Goal: Information Seeking & Learning: Learn about a topic

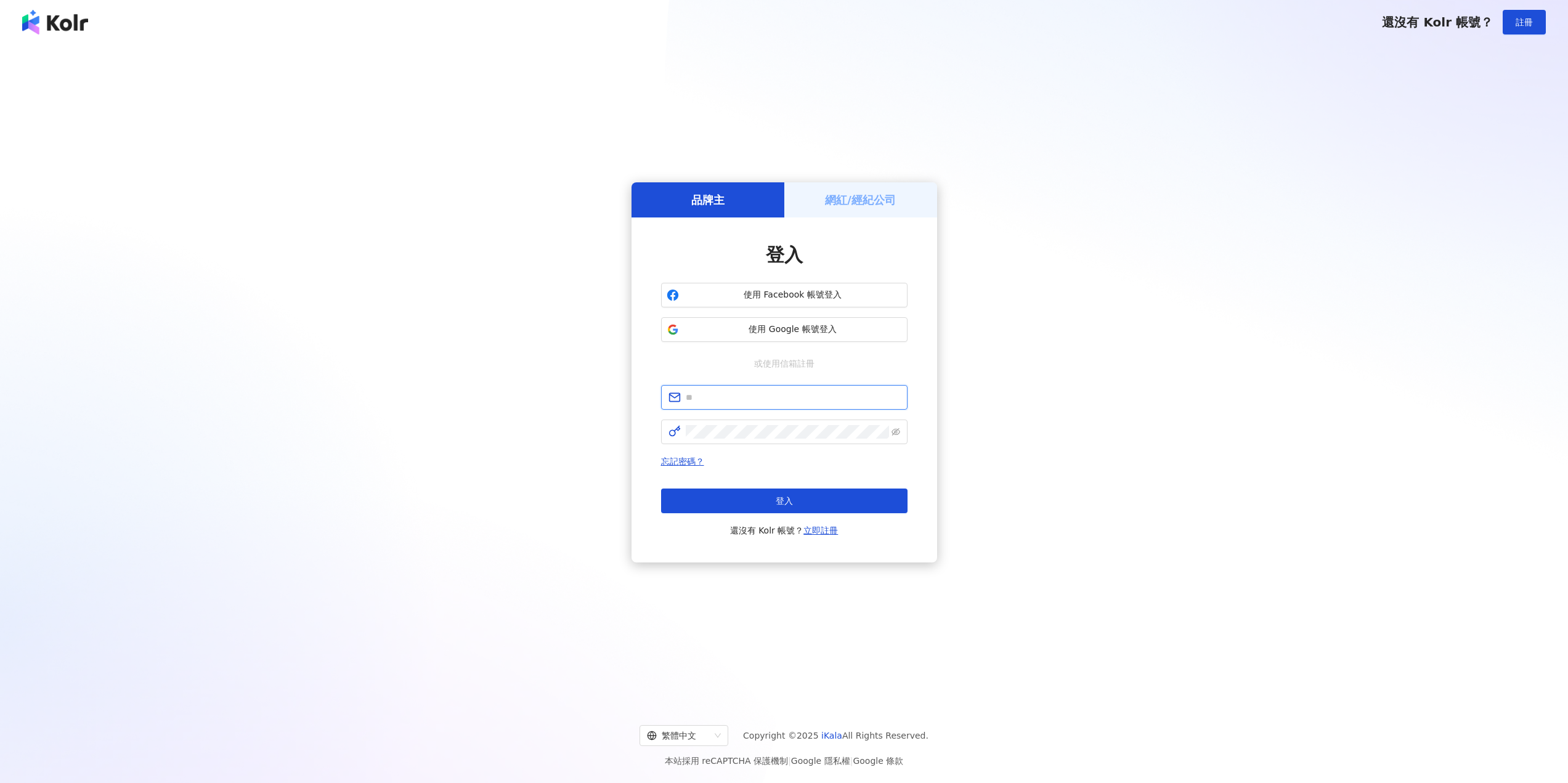
type input "**********"
click at [736, 499] on button "登入" at bounding box center [784, 500] width 247 height 24
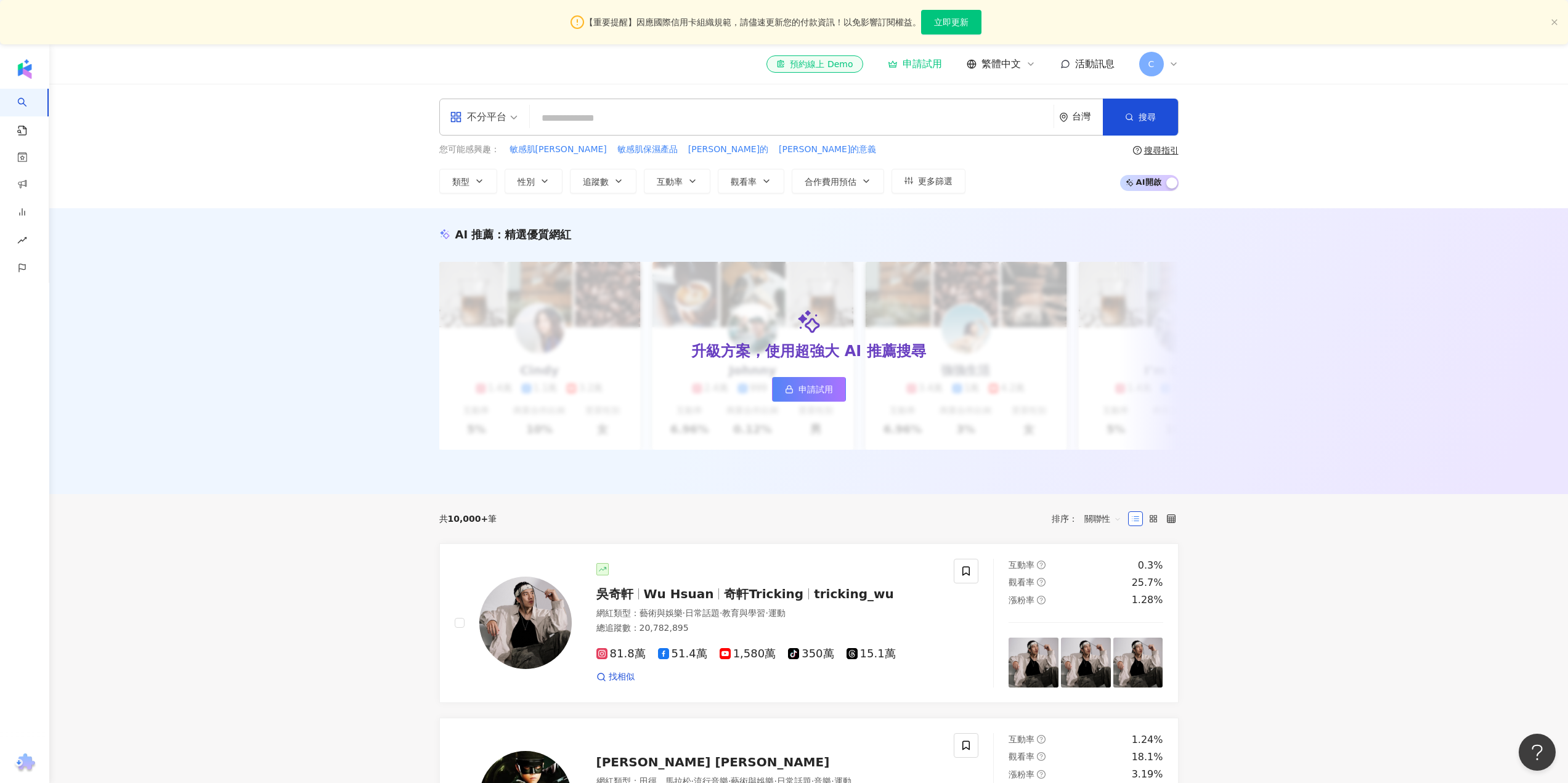
click at [573, 114] on input "search" at bounding box center [791, 118] width 513 height 24
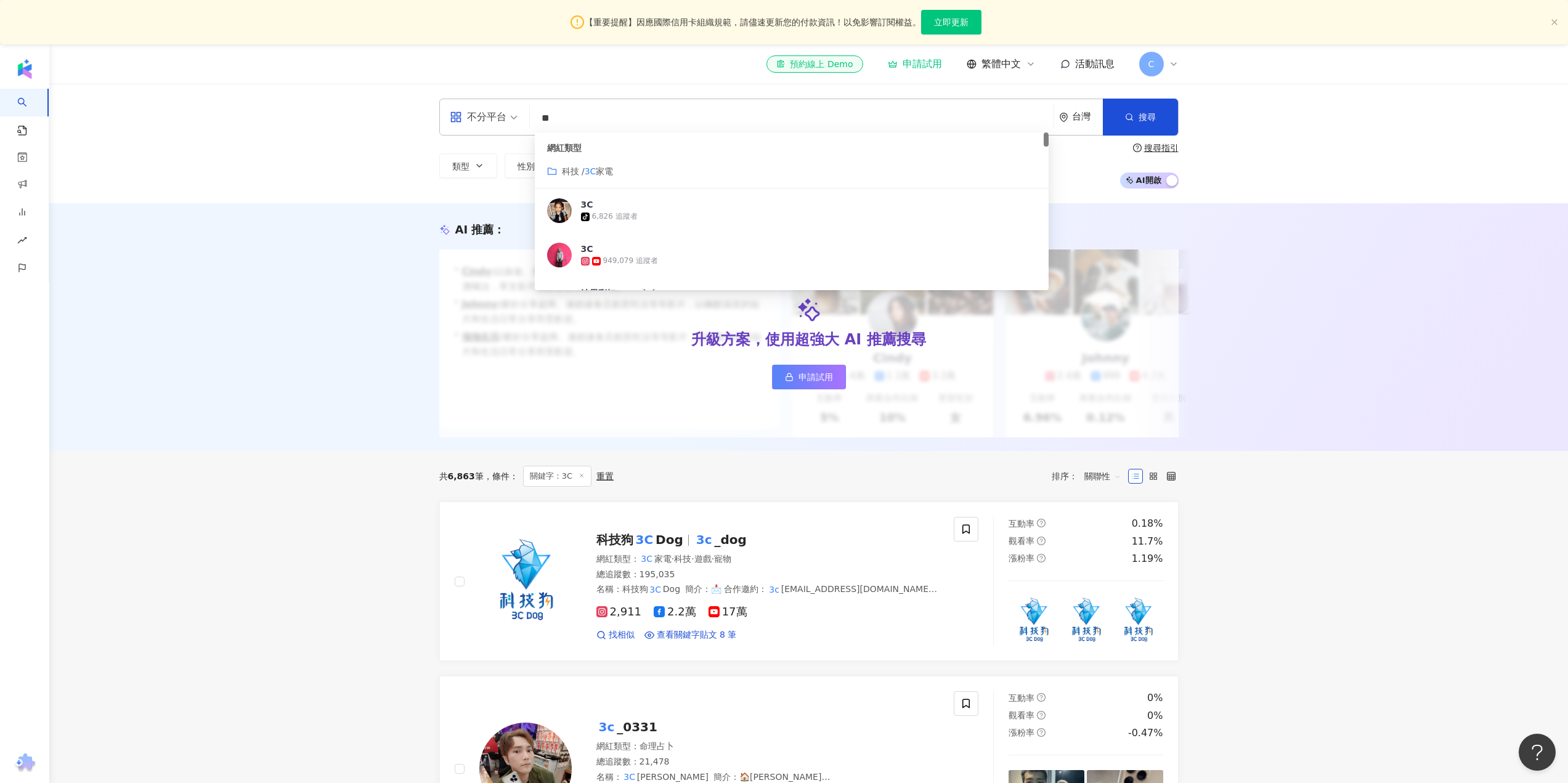
type input "**"
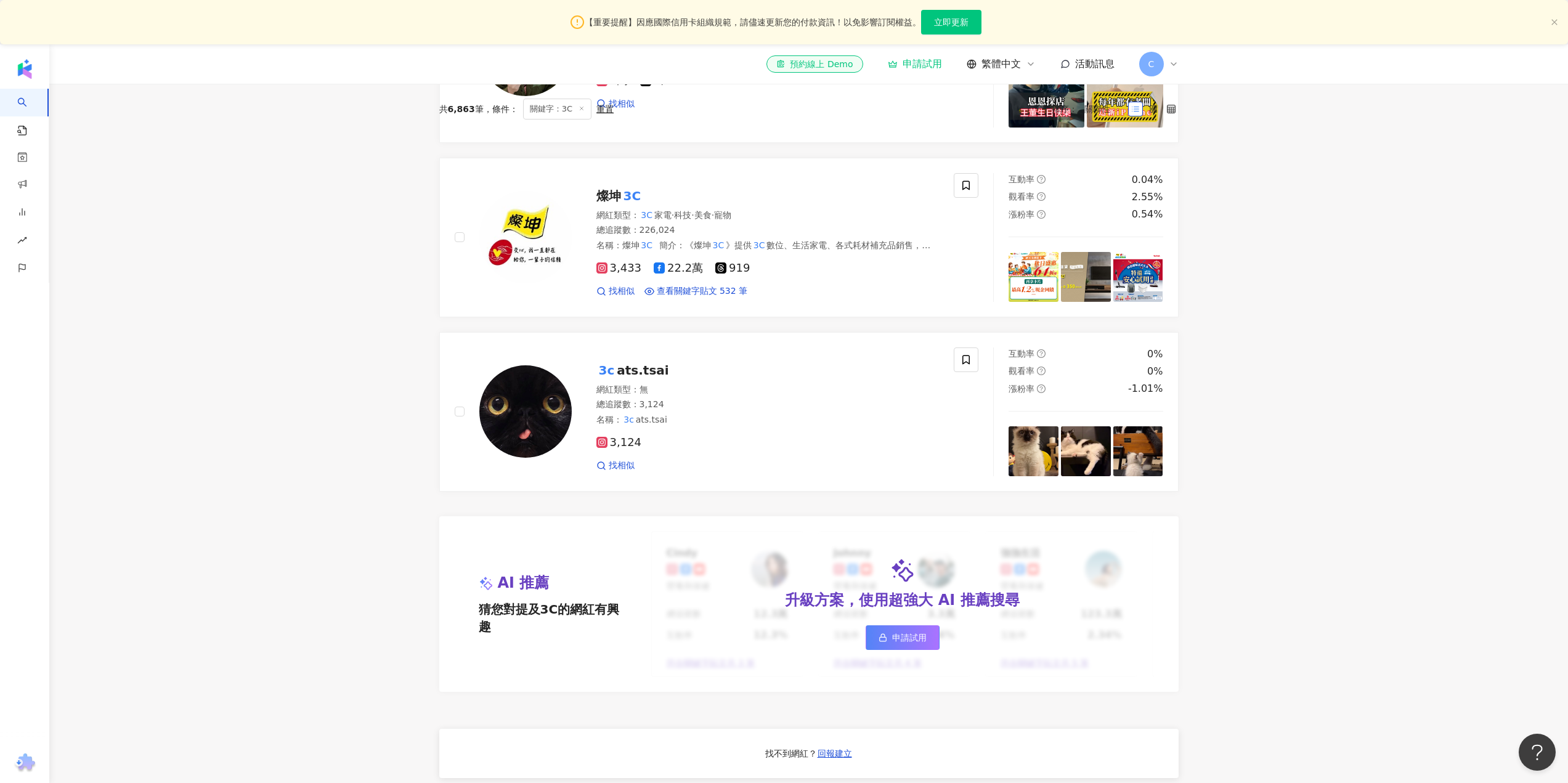
scroll to position [205, 0]
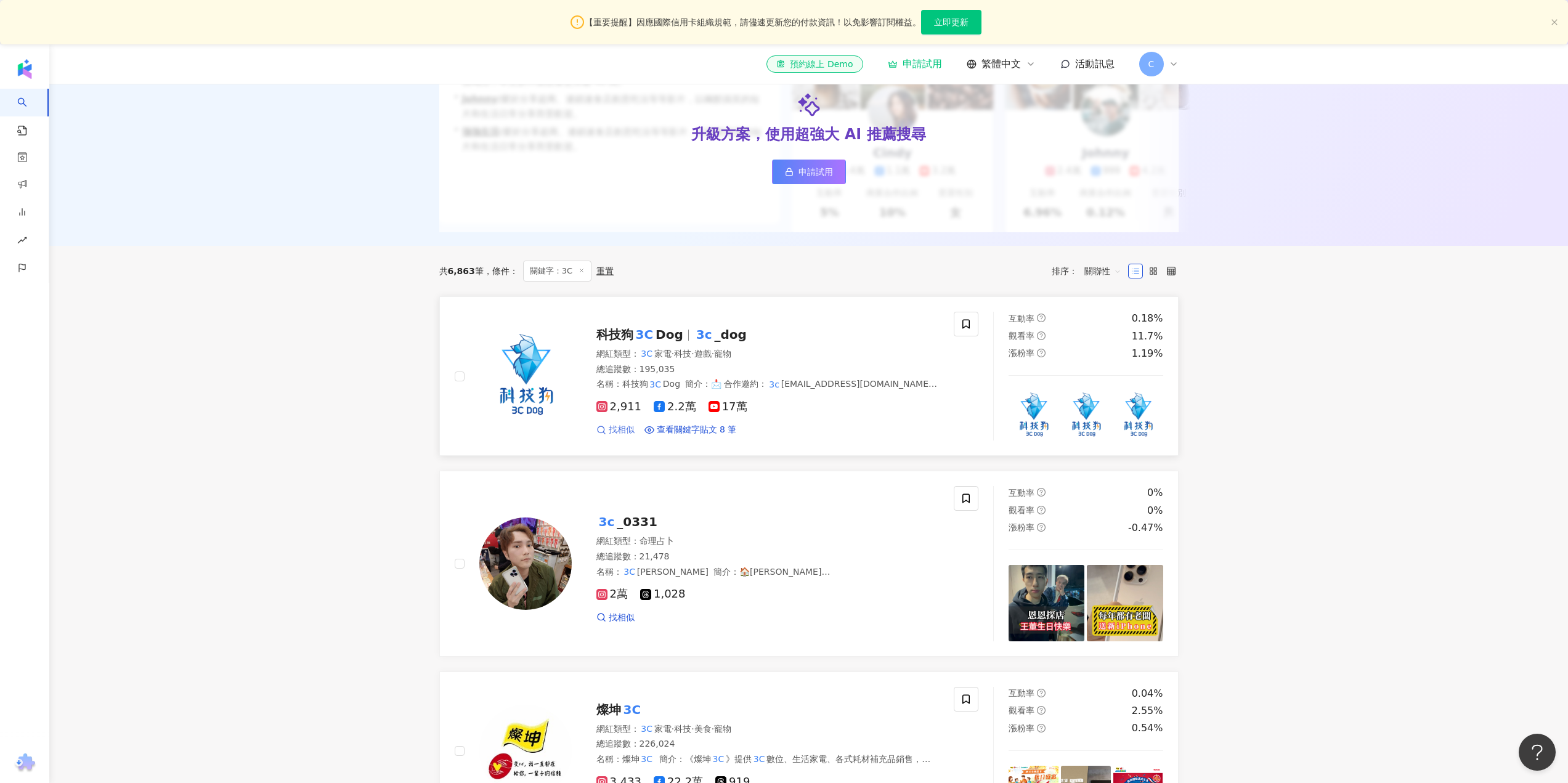
click at [617, 436] on span "找相似" at bounding box center [621, 430] width 26 height 13
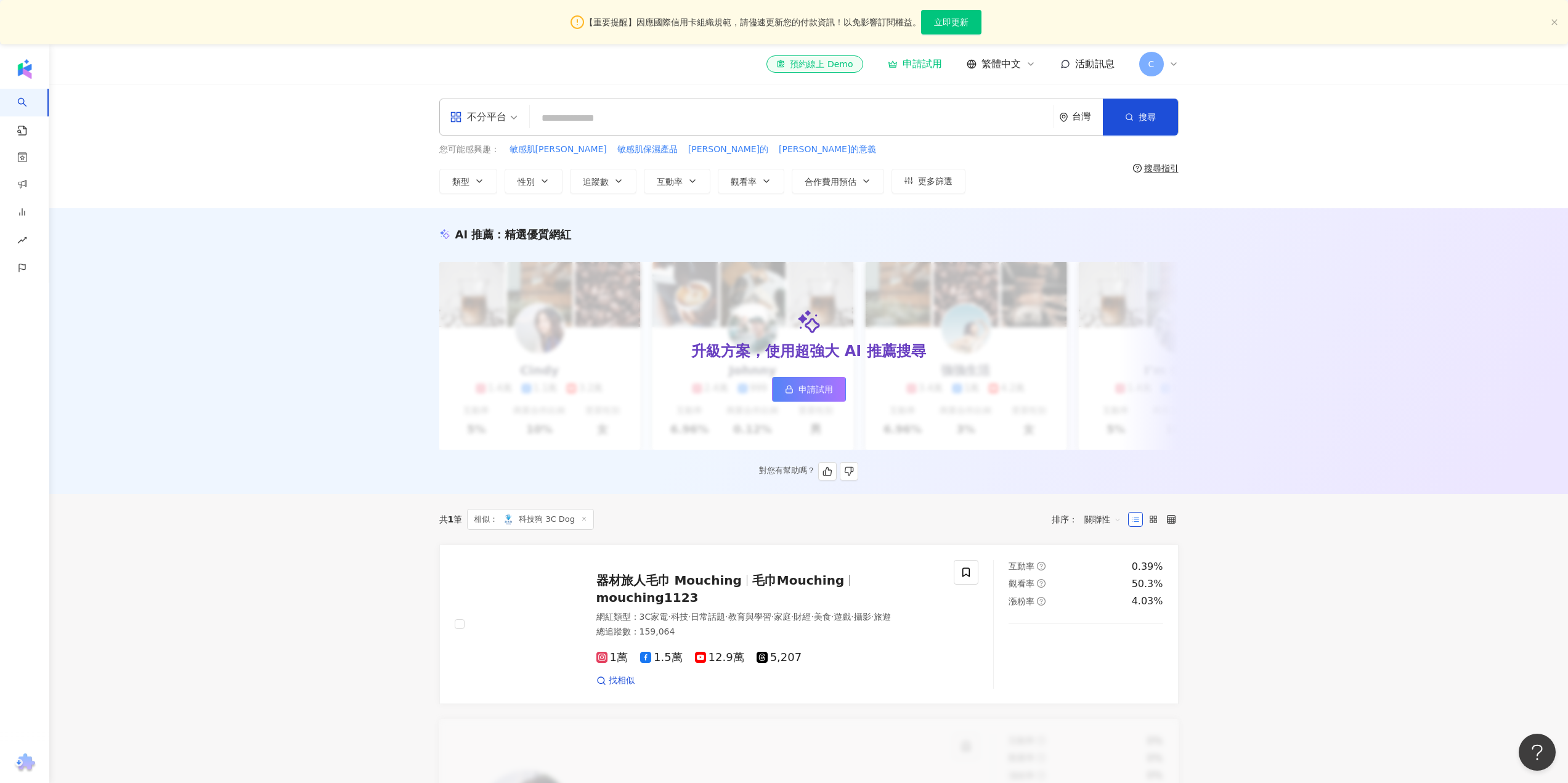
scroll to position [205, 0]
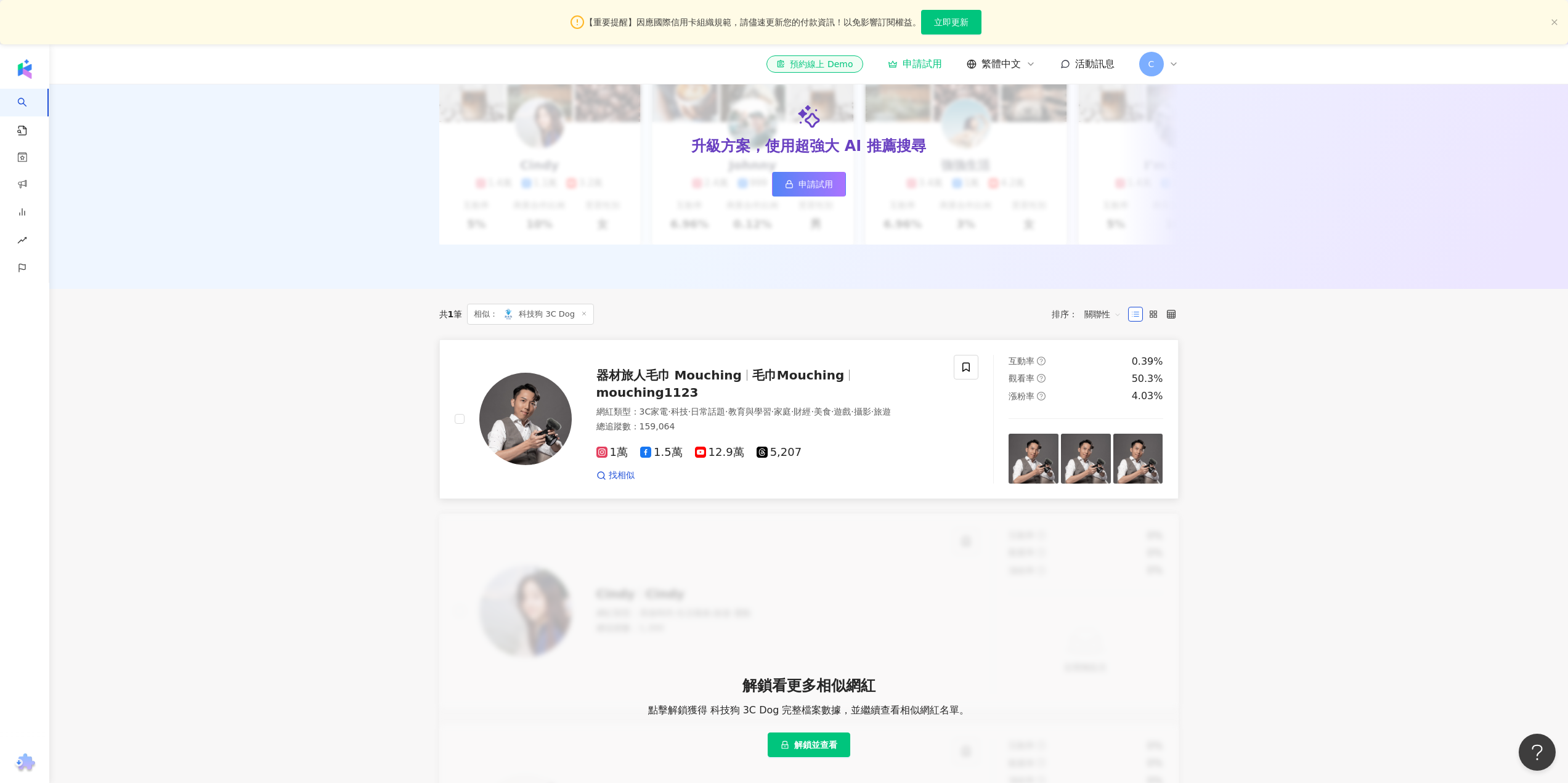
click at [630, 383] on span "器材旅人毛巾 Mouching" at bounding box center [669, 375] width 146 height 15
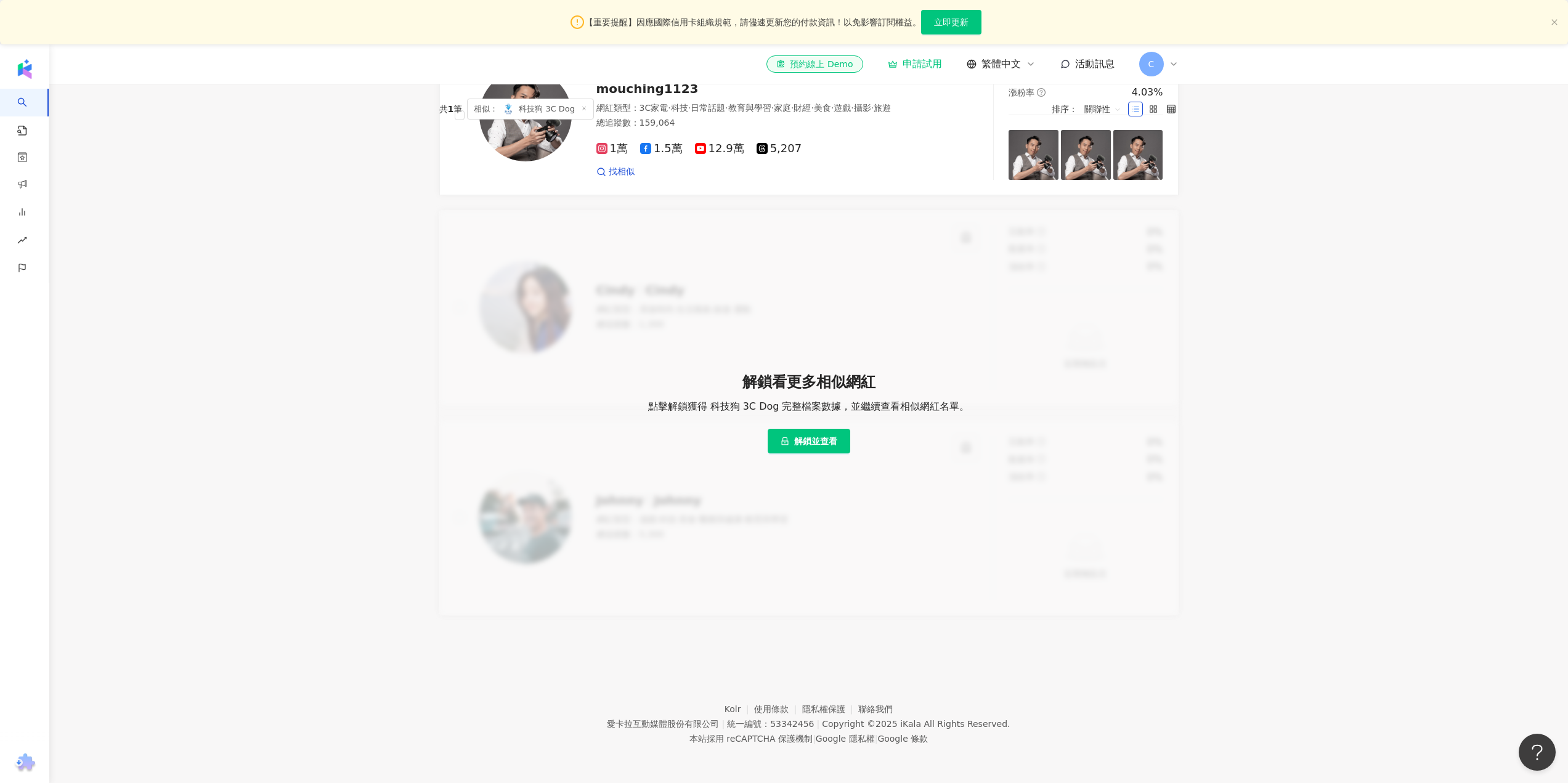
scroll to position [0, 0]
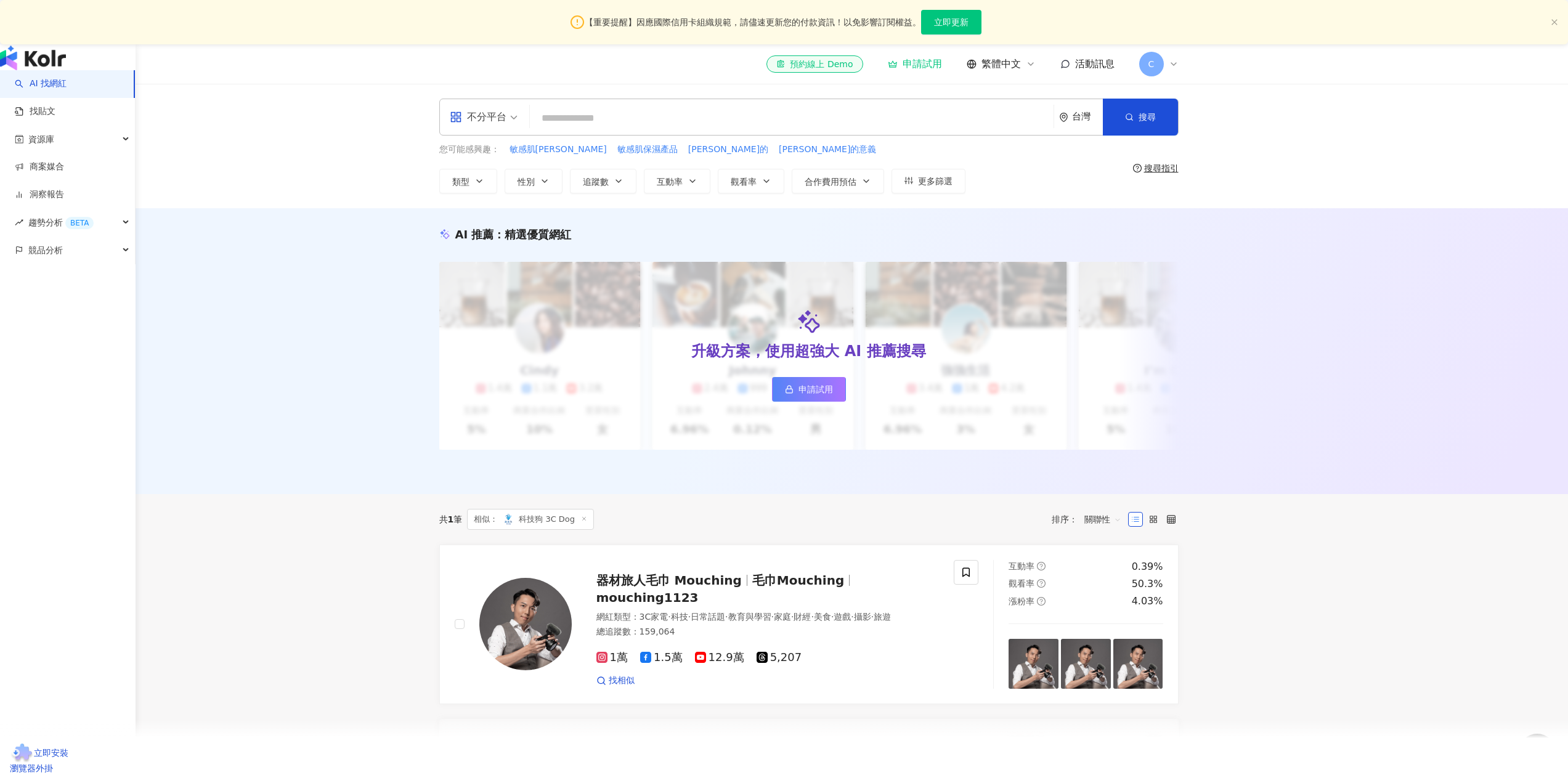
click at [21, 70] on img "button" at bounding box center [33, 58] width 66 height 24
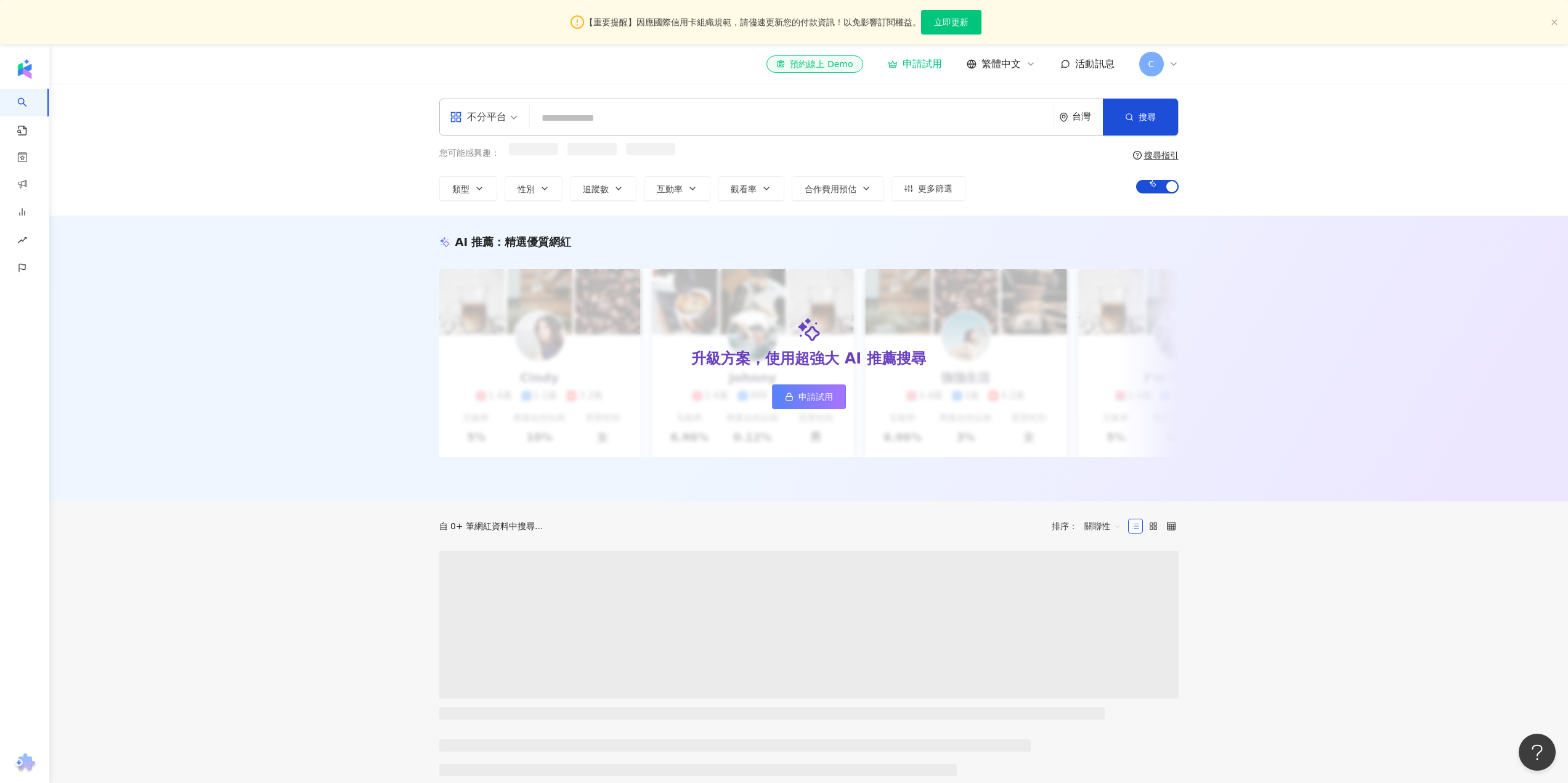
click at [691, 120] on input "search" at bounding box center [791, 118] width 513 height 24
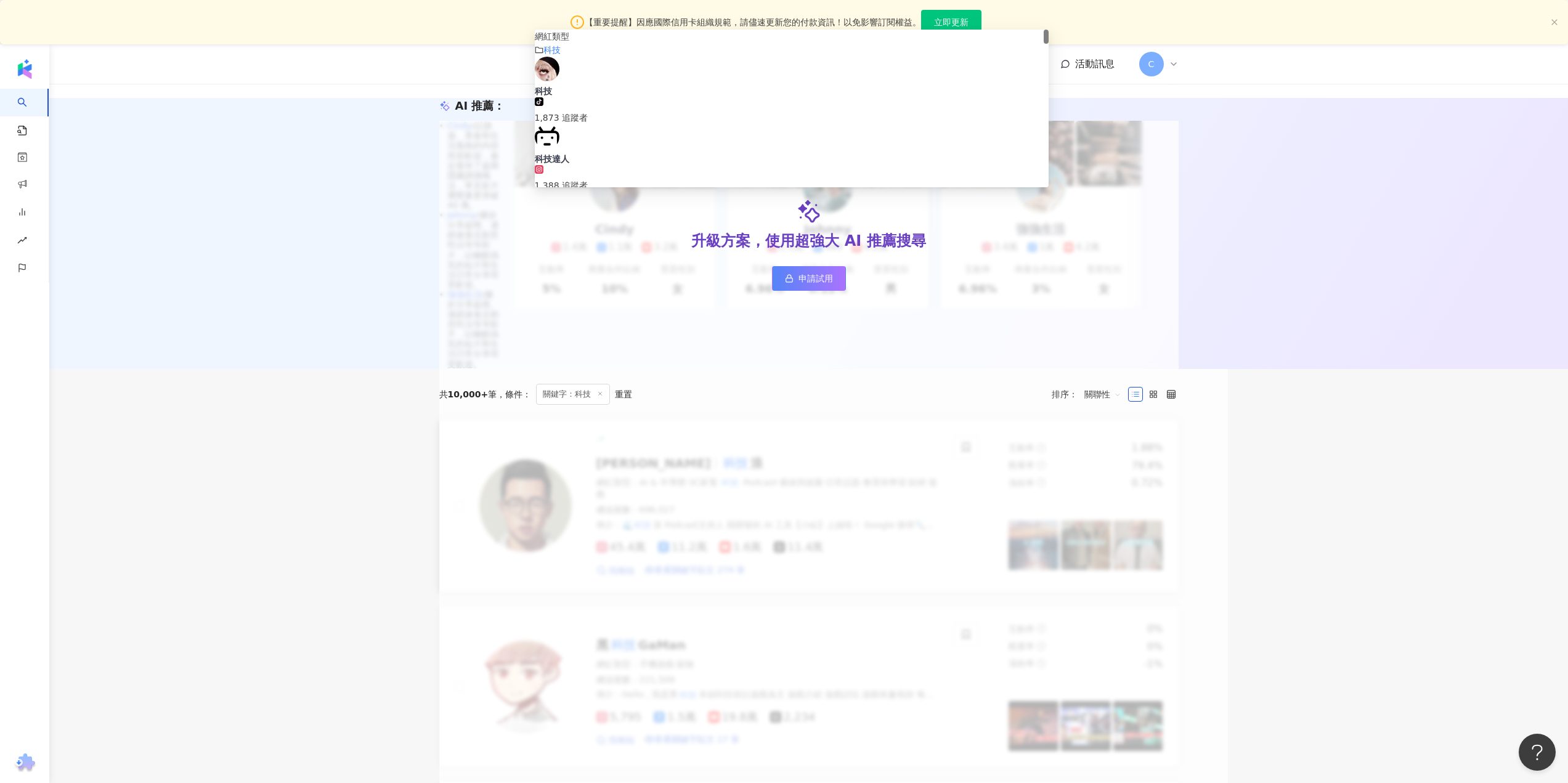
scroll to position [205, 0]
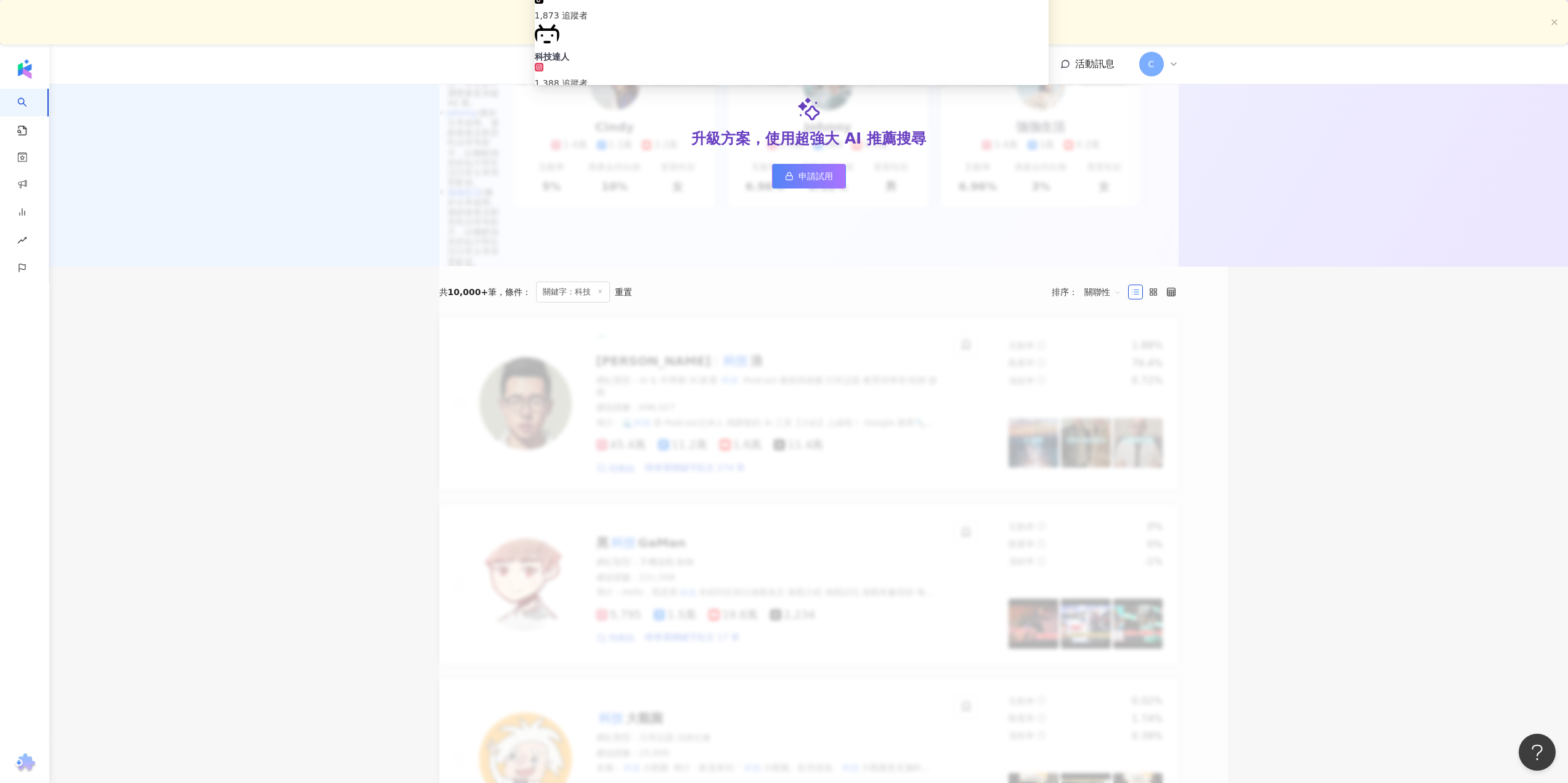
type input "**"
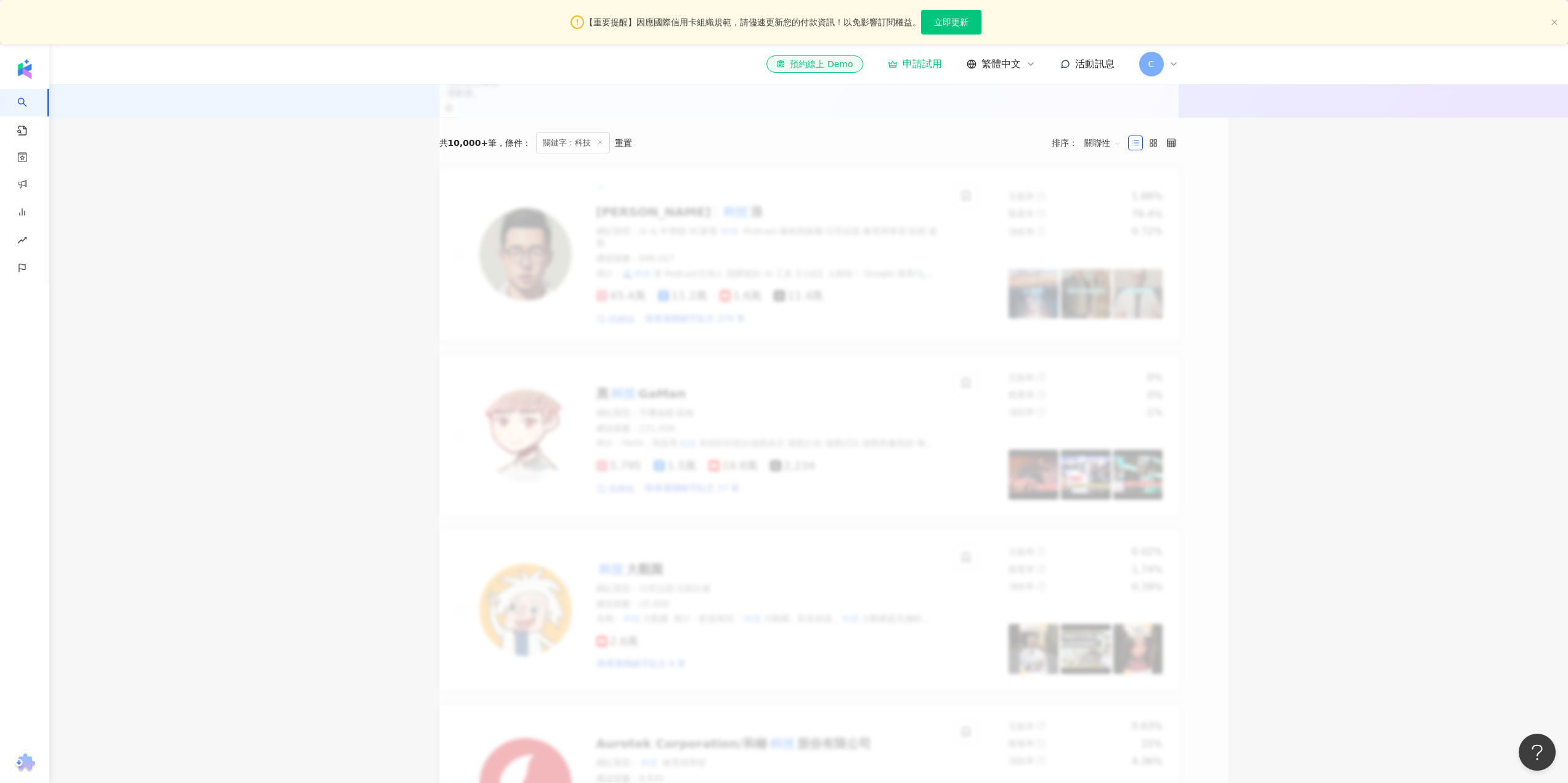
scroll to position [0, 0]
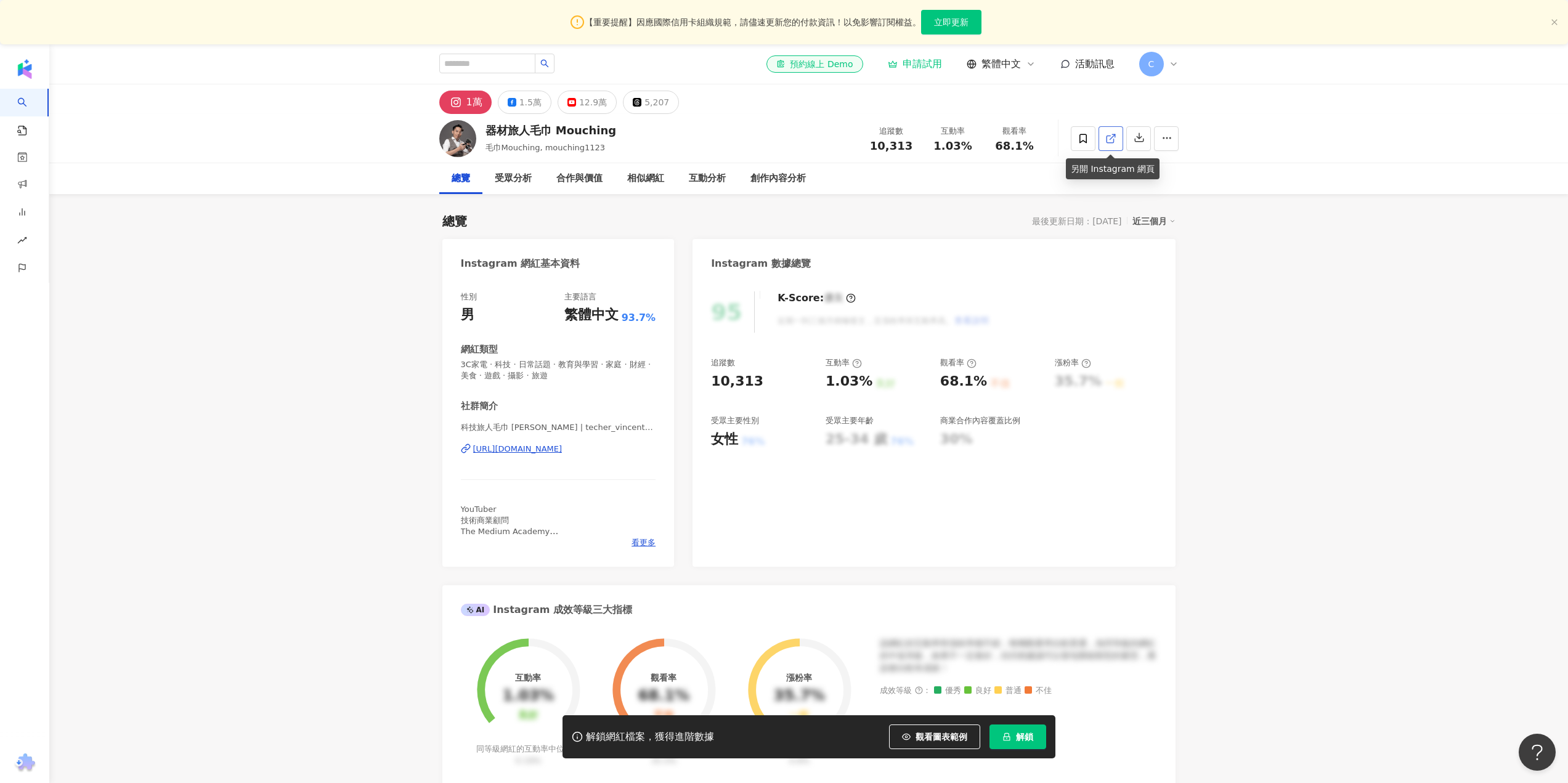
click at [1110, 141] on icon at bounding box center [1110, 139] width 11 height 11
click at [576, 98] on button "12.9萬" at bounding box center [587, 102] width 59 height 24
click at [1105, 140] on icon at bounding box center [1110, 139] width 11 height 11
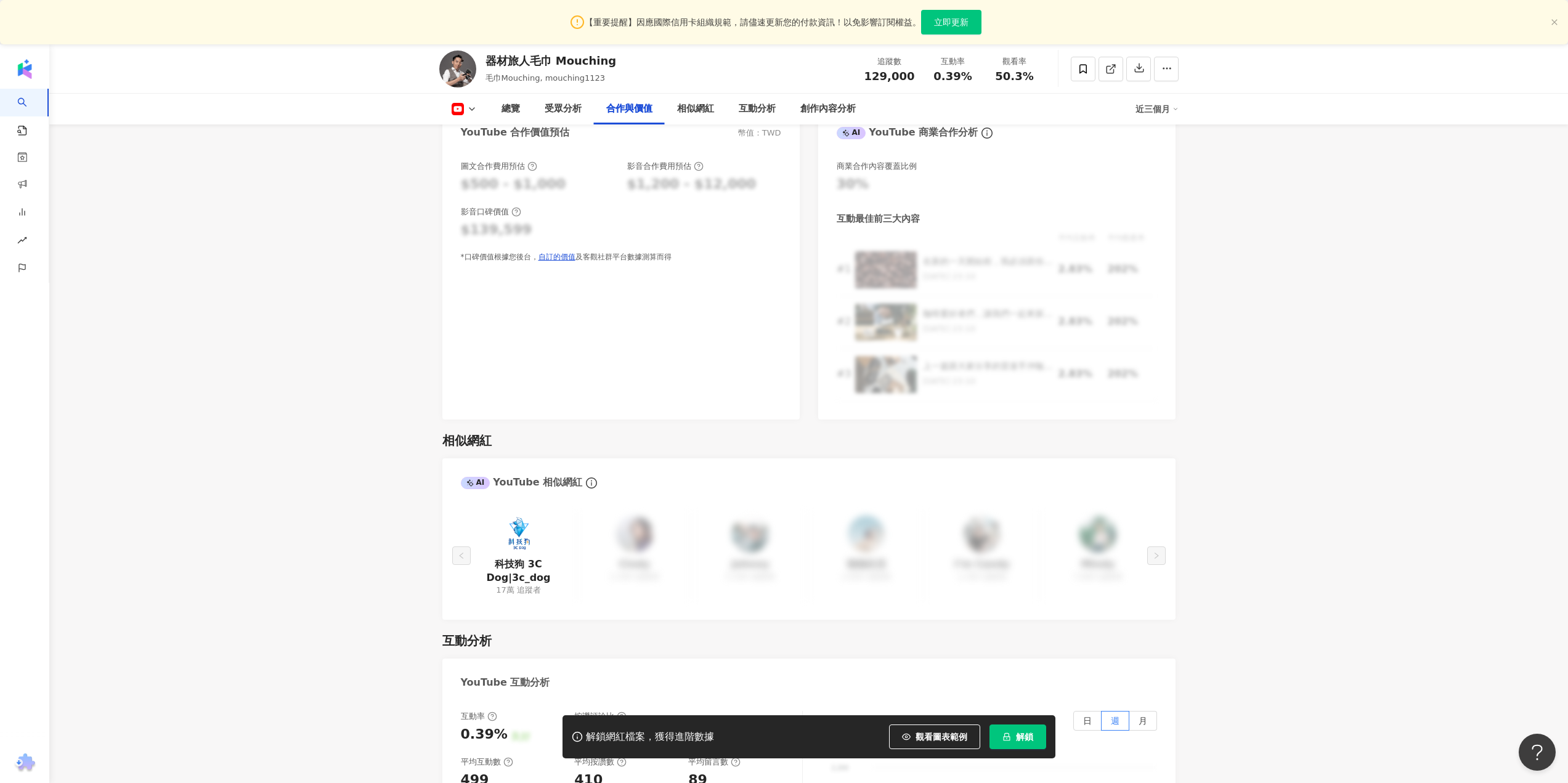
scroll to position [1849, 0]
